Goal: Use online tool/utility: Utilize a website feature to perform a specific function

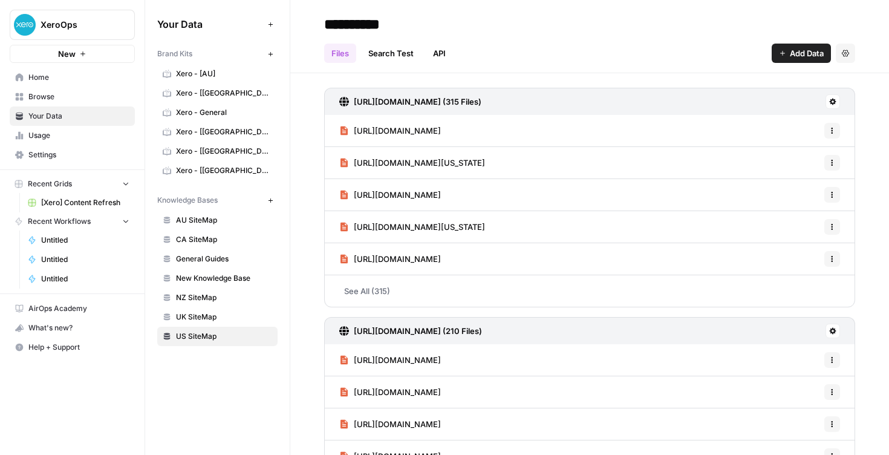
click at [62, 85] on link "Home" at bounding box center [72, 77] width 125 height 19
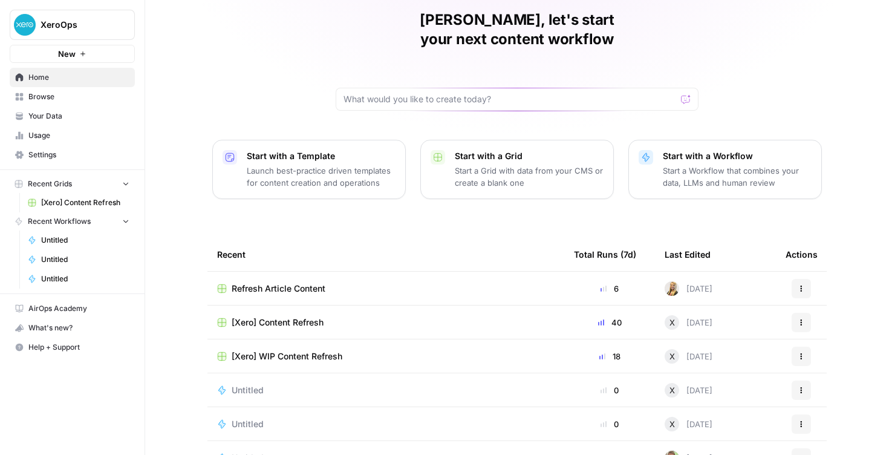
scroll to position [102, 0]
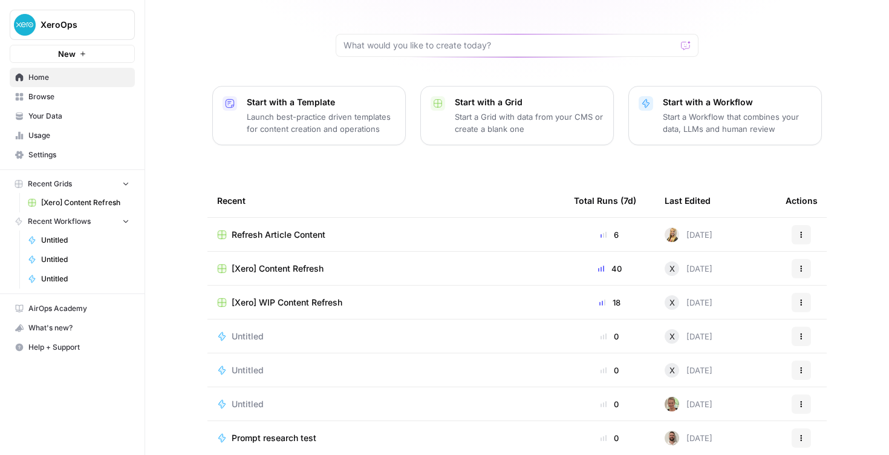
click at [365, 229] on div "Refresh Article Content" at bounding box center [385, 235] width 337 height 12
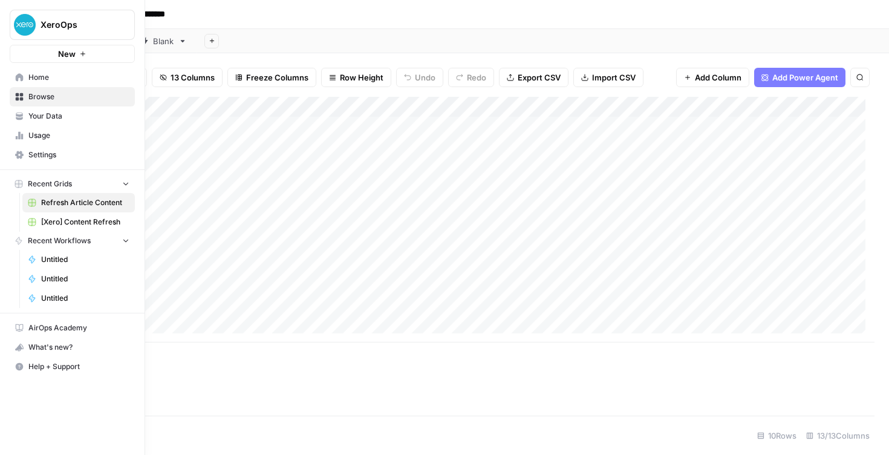
click at [21, 82] on link "Home" at bounding box center [72, 77] width 125 height 19
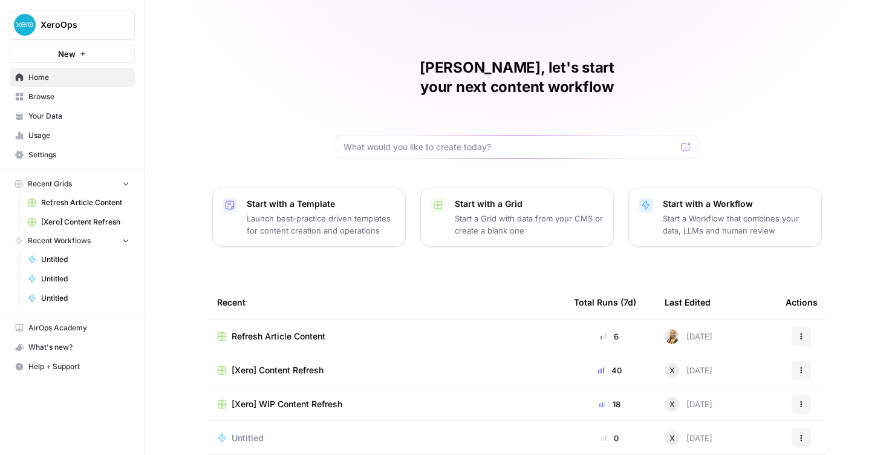
click at [357, 353] on td "[Xero] Content Refresh" at bounding box center [385, 369] width 357 height 33
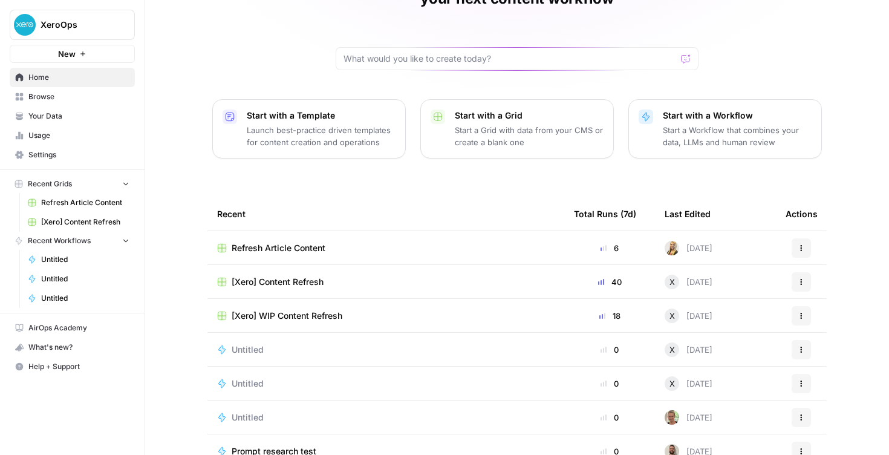
click at [362, 265] on td "[Xero] Content Refresh" at bounding box center [385, 281] width 357 height 33
click at [353, 268] on td "[Xero] Content Refresh" at bounding box center [385, 281] width 357 height 33
click at [301, 276] on span "[Xero] Content Refresh" at bounding box center [278, 282] width 92 height 12
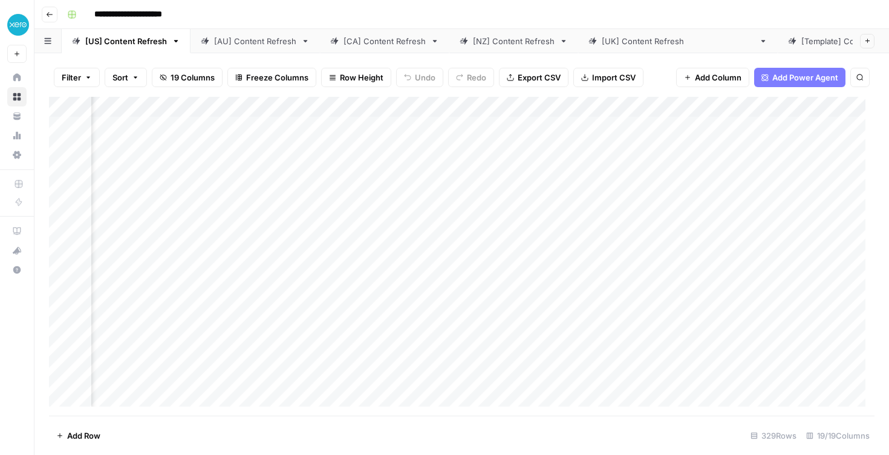
scroll to position [0, 824]
click at [426, 166] on div "Add Column" at bounding box center [461, 256] width 825 height 319
click at [423, 187] on div "Add Column" at bounding box center [461, 256] width 825 height 319
click at [420, 212] on div "Add Column" at bounding box center [461, 256] width 825 height 319
click at [419, 230] on div "Add Column" at bounding box center [461, 256] width 825 height 319
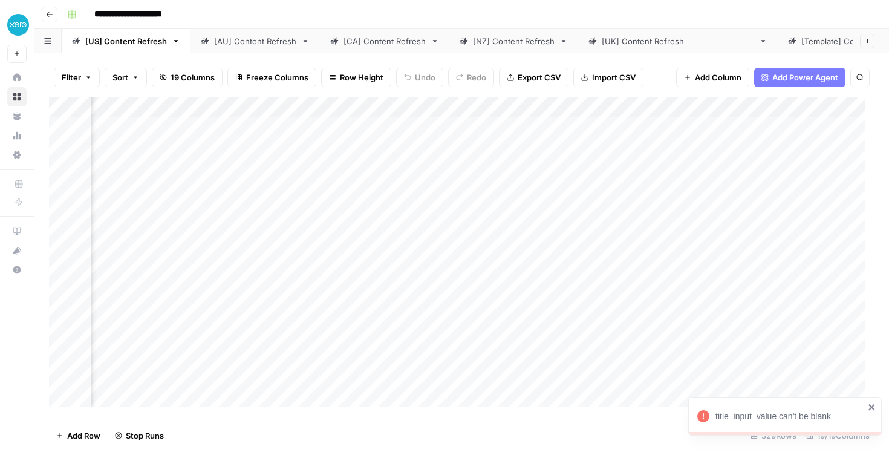
click at [427, 227] on div "Add Column" at bounding box center [461, 256] width 825 height 319
click at [51, 230] on div "Add Column" at bounding box center [461, 256] width 825 height 319
click at [239, 36] on div "[AU] Content Refresh" at bounding box center [255, 41] width 82 height 12
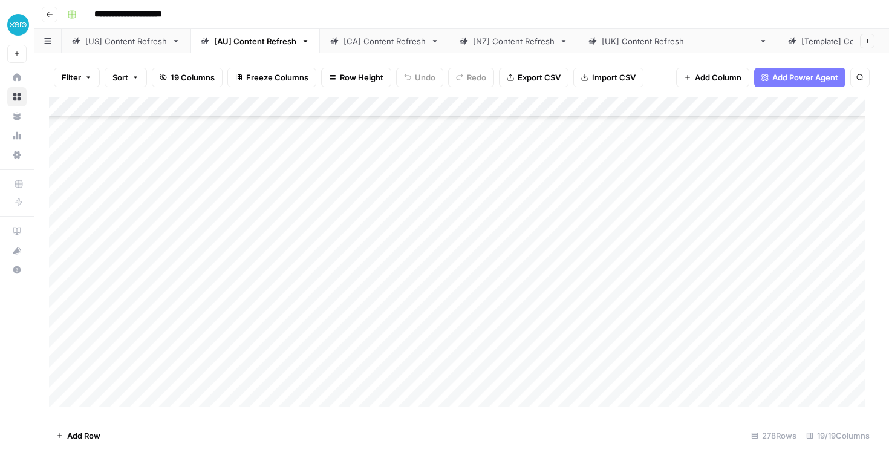
scroll to position [5445, 0]
click at [349, 43] on link "[CA] Content Refresh" at bounding box center [384, 41] width 129 height 24
click at [501, 42] on div "[NZ] Content Refresh" at bounding box center [514, 41] width 82 height 12
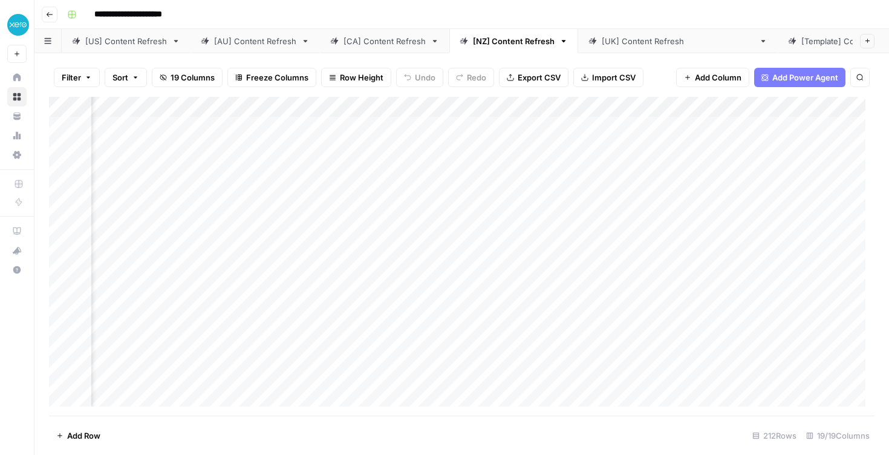
click at [643, 44] on link "[[GEOGRAPHIC_DATA]] Content Refresh" at bounding box center [678, 41] width 200 height 24
click at [676, 145] on div "Add Column" at bounding box center [461, 256] width 825 height 319
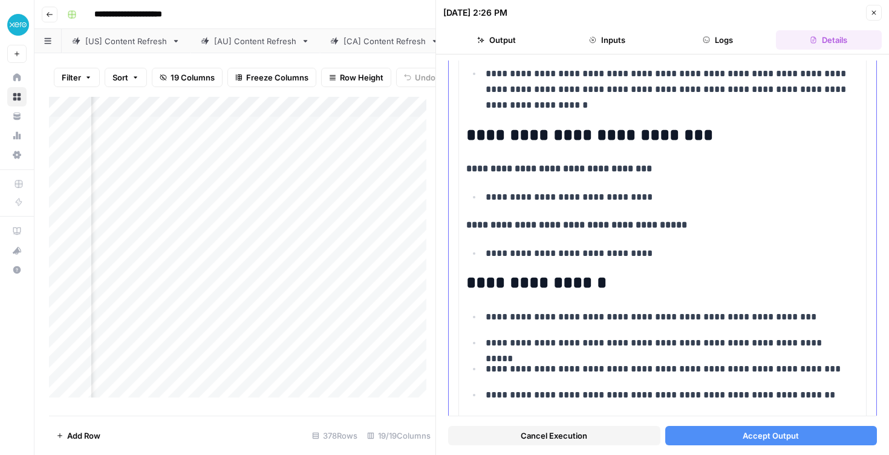
scroll to position [603, 0]
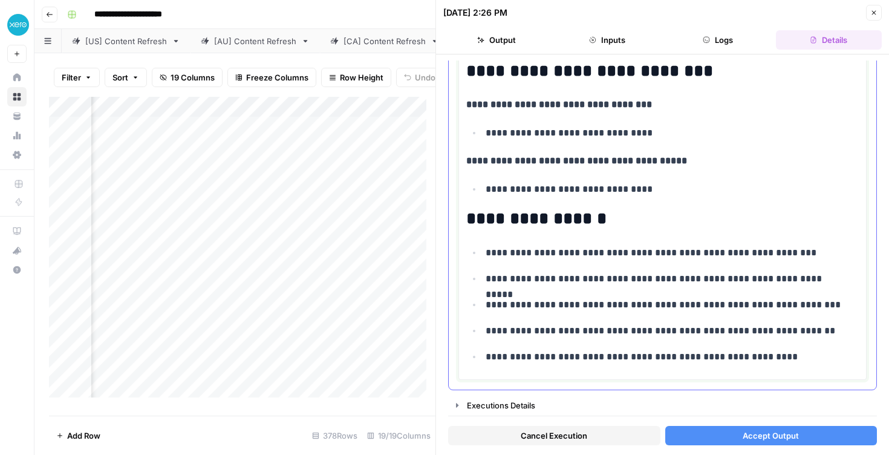
click at [534, 255] on p "**********" at bounding box center [668, 253] width 364 height 16
click at [529, 265] on ul "**********" at bounding box center [662, 304] width 392 height 120
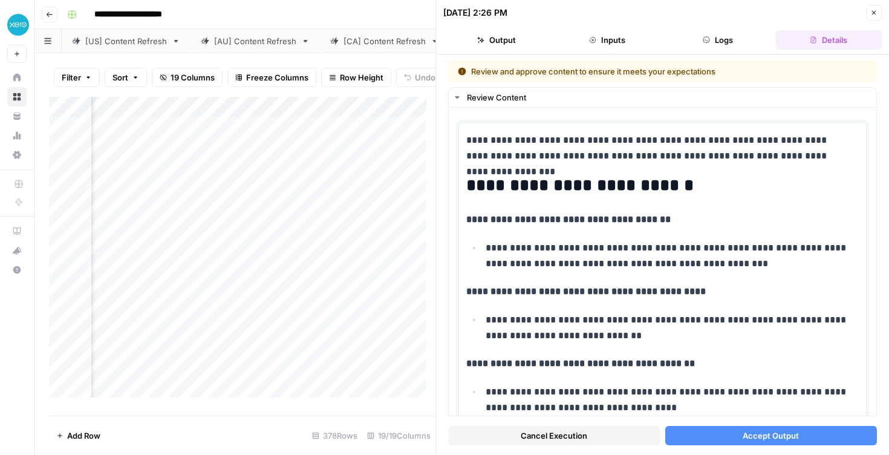
scroll to position [0, 1015]
click at [302, 156] on div "Add Column" at bounding box center [242, 252] width 386 height 310
click at [752, 438] on span "Accept Output" at bounding box center [770, 435] width 56 height 12
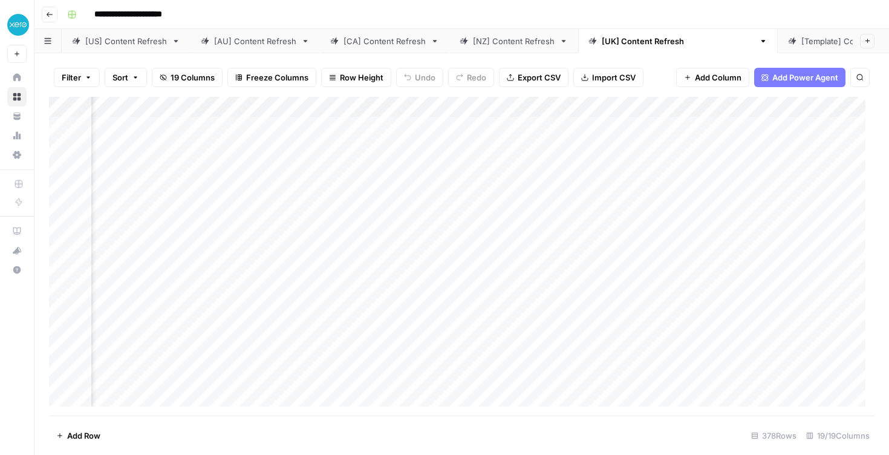
click at [311, 167] on div "Add Column" at bounding box center [461, 256] width 825 height 319
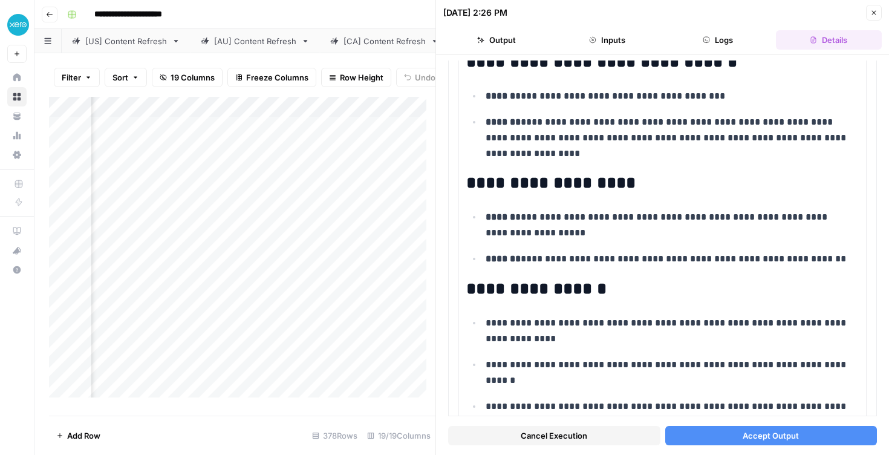
scroll to position [0, 1]
click at [871, 20] on button "Close" at bounding box center [874, 13] width 16 height 16
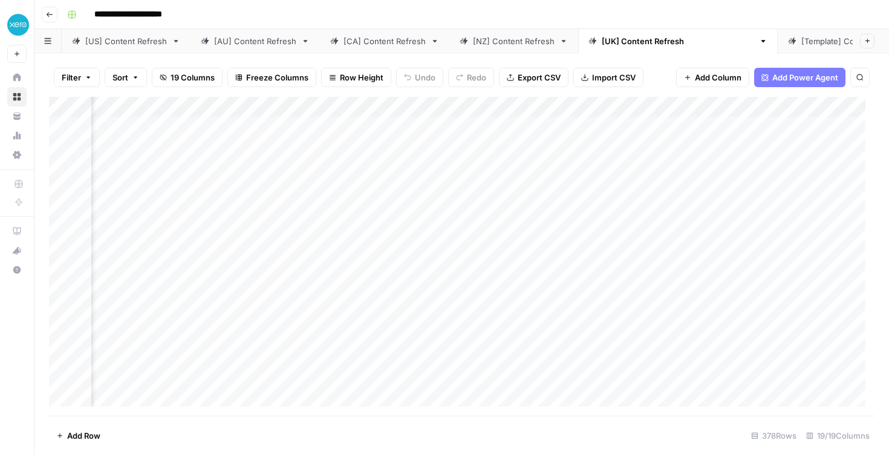
click at [151, 39] on div "[US] Content Refresh" at bounding box center [126, 41] width 82 height 12
